Goal: Transaction & Acquisition: Purchase product/service

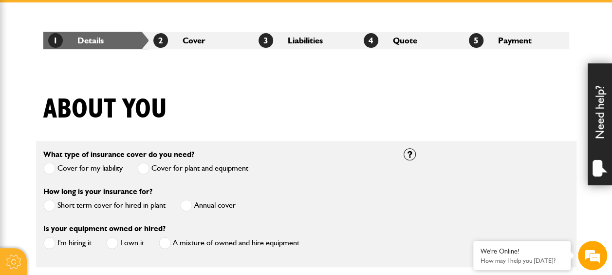
scroll to position [243, 0]
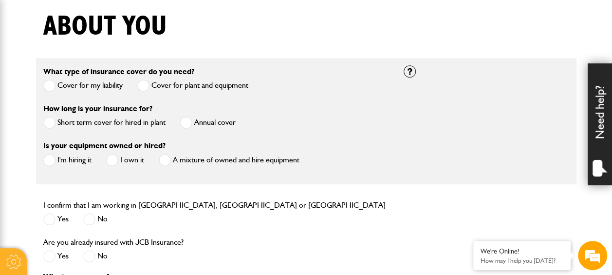
click at [53, 121] on span at bounding box center [49, 122] width 12 height 12
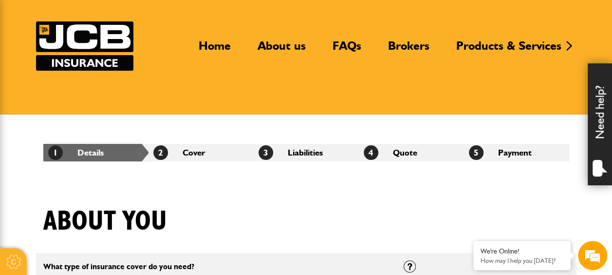
scroll to position [0, 0]
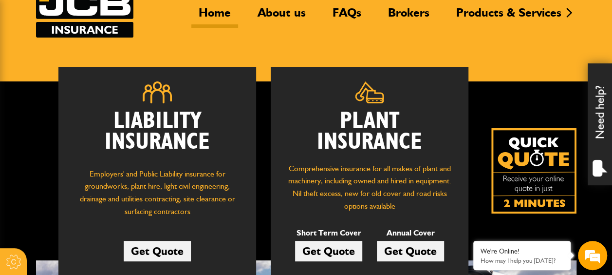
scroll to position [97, 0]
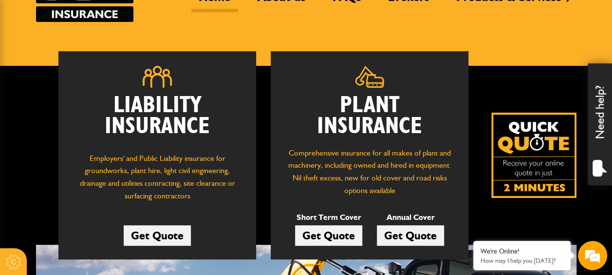
click at [331, 234] on link "Get Quote" at bounding box center [328, 235] width 67 height 20
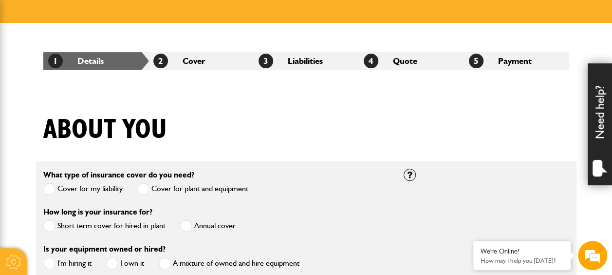
scroll to position [195, 0]
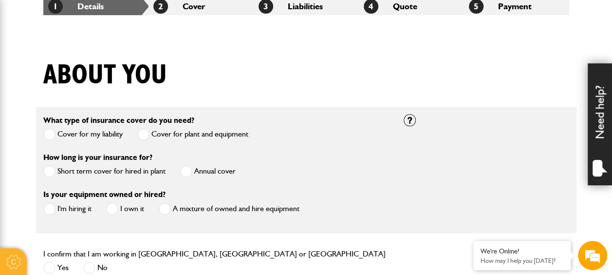
click at [47, 173] on span at bounding box center [49, 171] width 12 height 12
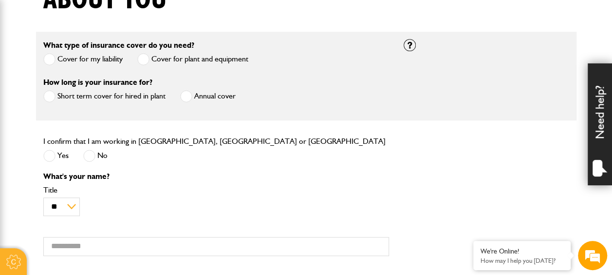
scroll to position [292, 0]
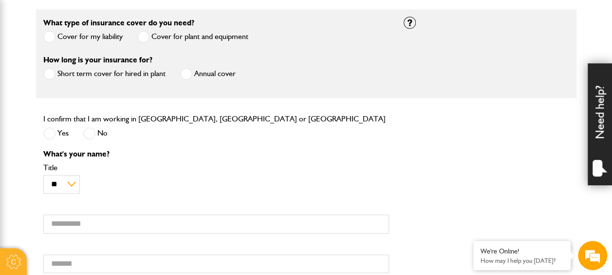
click at [47, 128] on span at bounding box center [49, 133] width 12 height 12
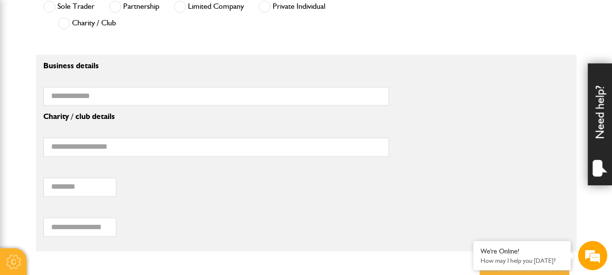
scroll to position [779, 0]
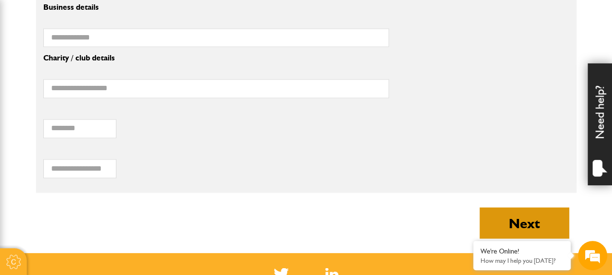
click at [515, 215] on button "Next" at bounding box center [525, 222] width 90 height 31
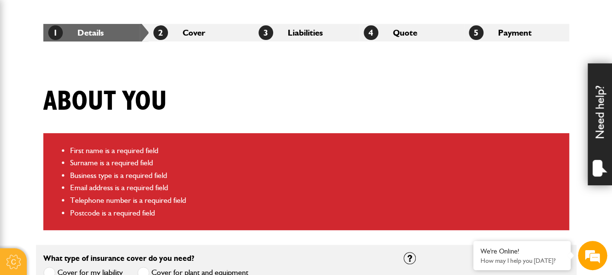
scroll to position [71, 0]
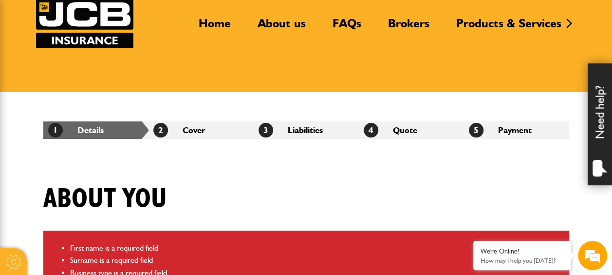
click at [288, 129] on li "3 Liabilities" at bounding box center [306, 130] width 105 height 18
click at [265, 129] on span "3" at bounding box center [266, 130] width 15 height 15
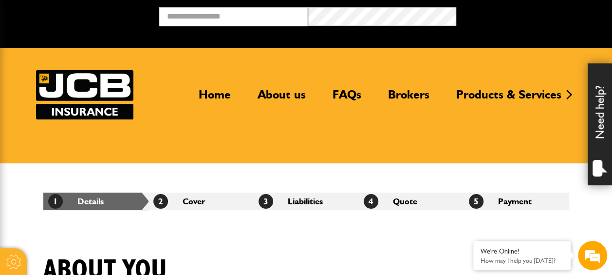
scroll to position [0, 0]
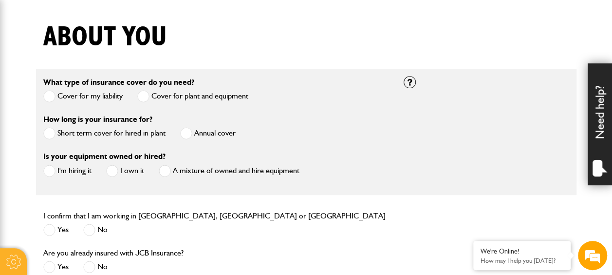
scroll to position [292, 0]
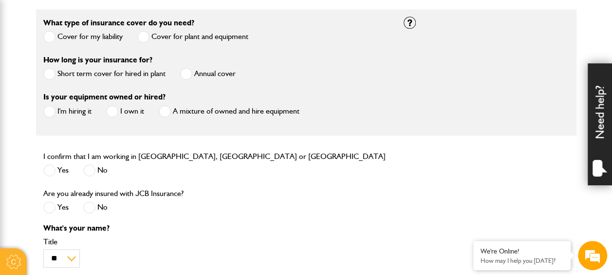
click at [46, 170] on span at bounding box center [49, 170] width 12 height 12
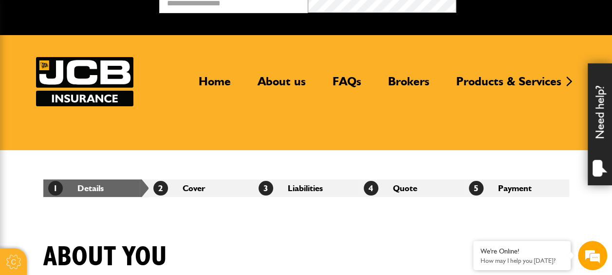
scroll to position [0, 0]
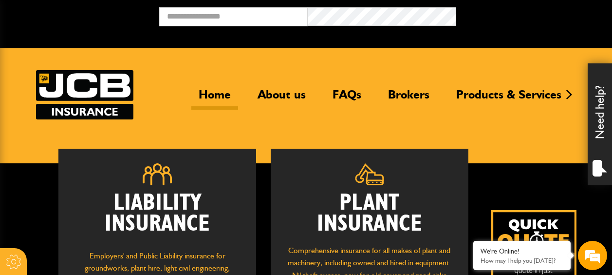
scroll to position [97, 0]
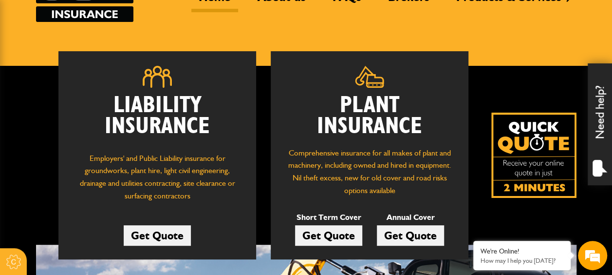
click at [342, 233] on link "Get Quote" at bounding box center [328, 235] width 67 height 20
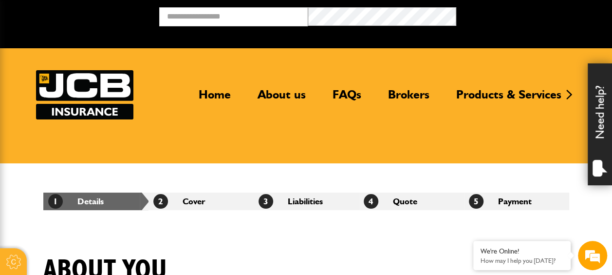
click at [219, 227] on div "1 Details 2 Cover 3 Liabilities 4 Quote 5 Payment" at bounding box center [306, 201] width 541 height 76
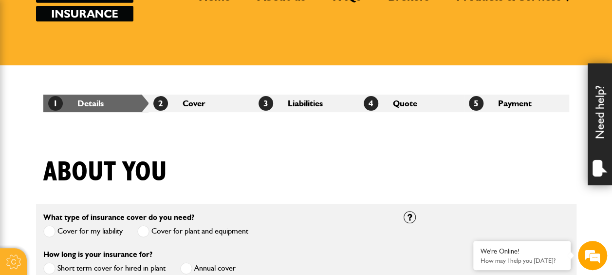
scroll to position [49, 0]
